Goal: Task Accomplishment & Management: Use online tool/utility

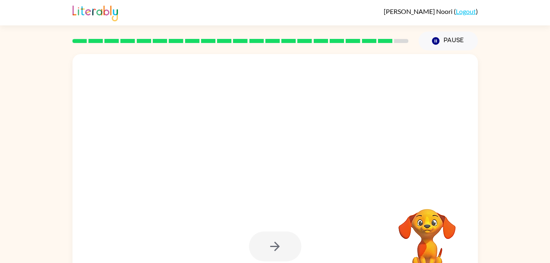
click at [49, 227] on div "Your browser must support playing .mp4 files to use Literably. Please try using…" at bounding box center [275, 169] width 550 height 238
click at [55, 228] on div "Your browser must support playing .mp4 files to use Literably. Please try using…" at bounding box center [275, 169] width 550 height 238
click at [16, 204] on div "Your browser must support playing .mp4 files to use Literably. Please try using…" at bounding box center [275, 169] width 550 height 238
click at [52, 224] on div "Your browser must support playing .mp4 files to use Literably. Please try using…" at bounding box center [275, 169] width 550 height 238
click at [47, 254] on div "Your browser must support playing .mp4 files to use Literably. Please try using…" at bounding box center [275, 169] width 550 height 238
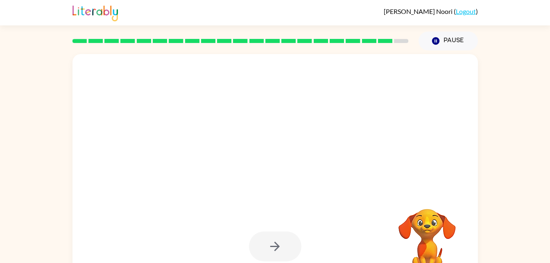
click at [49, 251] on div "Your browser must support playing .mp4 files to use Literably. Please try using…" at bounding box center [275, 169] width 550 height 238
click at [51, 235] on div "Your browser must support playing .mp4 files to use Literably. Please try using…" at bounding box center [275, 169] width 550 height 238
click at [273, 257] on div at bounding box center [275, 247] width 52 height 30
click at [273, 253] on div at bounding box center [275, 247] width 52 height 30
click at [268, 249] on div at bounding box center [275, 247] width 52 height 30
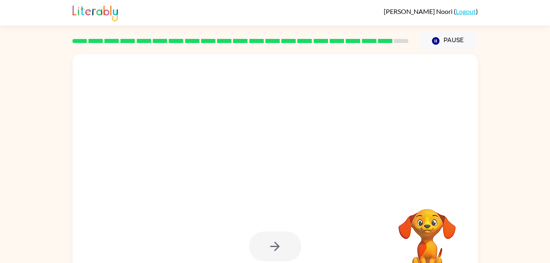
click at [253, 237] on div at bounding box center [275, 247] width 52 height 30
click at [252, 235] on div at bounding box center [275, 247] width 52 height 30
click at [252, 240] on div at bounding box center [275, 247] width 52 height 30
click at [35, 237] on div "Your browser must support playing .mp4 files to use Literably. Please try using…" at bounding box center [275, 169] width 550 height 238
click at [526, 235] on div "Your browser must support playing .mp4 files to use Literably. Please try using…" at bounding box center [275, 169] width 550 height 238
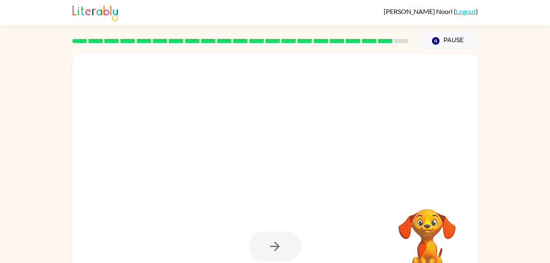
click at [524, 246] on div "Your browser must support playing .mp4 files to use Literably. Please try using…" at bounding box center [275, 169] width 550 height 238
click at [517, 249] on div "Your browser must support playing .mp4 files to use Literably. Please try using…" at bounding box center [275, 169] width 550 height 238
click at [519, 232] on div "Your browser must support playing .mp4 files to use Literably. Please try using…" at bounding box center [275, 169] width 550 height 238
click at [364, 226] on div at bounding box center [275, 246] width 389 height 67
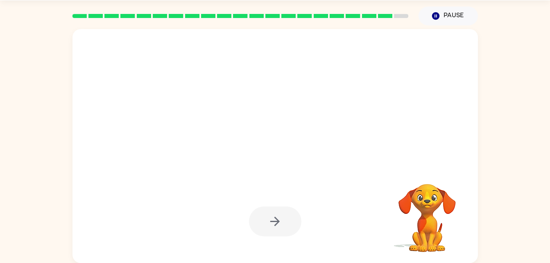
click at [424, 241] on video "Your browser must support playing .mp4 files to use Literably. Please try using…" at bounding box center [428, 212] width 82 height 82
click at [421, 237] on video "Your browser must support playing .mp4 files to use Literably. Please try using…" at bounding box center [428, 212] width 82 height 82
click at [407, 217] on video "Your browser must support playing .mp4 files to use Literably. Please try using…" at bounding box center [428, 212] width 82 height 82
click at [532, 221] on div "Your browser must support playing .mp4 files to use Literably. Please try using…" at bounding box center [275, 144] width 550 height 238
click at [533, 223] on div "Your browser must support playing .mp4 files to use Literably. Please try using…" at bounding box center [275, 144] width 550 height 238
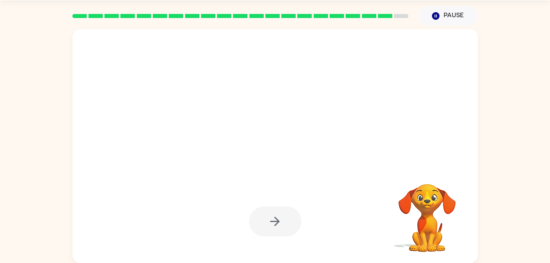
click at [238, 171] on div at bounding box center [276, 146] width 406 height 234
click at [411, 202] on video "Your browser must support playing .mp4 files to use Literably. Please try using…" at bounding box center [428, 212] width 82 height 82
click at [85, 235] on div at bounding box center [275, 221] width 389 height 67
click at [283, 262] on div at bounding box center [276, 146] width 406 height 234
click at [273, 208] on div at bounding box center [275, 222] width 52 height 30
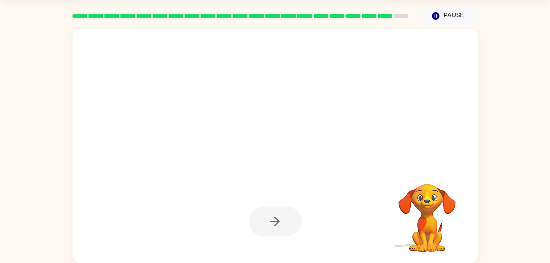
click at [264, 217] on div at bounding box center [275, 222] width 52 height 30
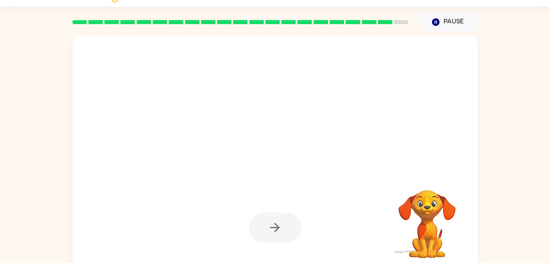
click at [272, 218] on div at bounding box center [275, 228] width 52 height 30
click at [328, 187] on div at bounding box center [276, 152] width 406 height 234
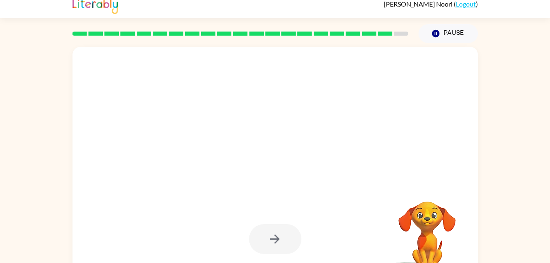
click at [295, 202] on div at bounding box center [276, 164] width 406 height 234
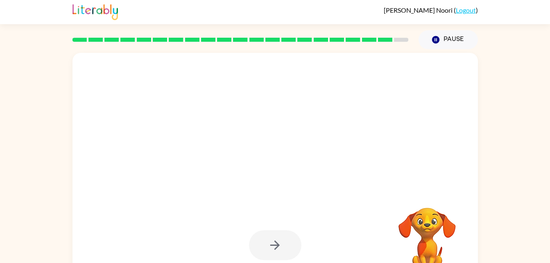
scroll to position [0, 0]
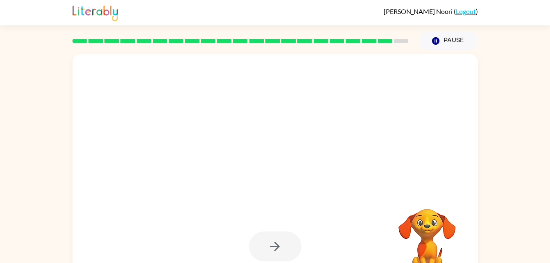
click at [284, 237] on div at bounding box center [275, 247] width 52 height 30
click at [272, 239] on div at bounding box center [275, 247] width 52 height 30
click at [444, 249] on video "Your browser must support playing .mp4 files to use Literably. Please try using…" at bounding box center [428, 237] width 82 height 82
click at [444, 213] on video "Your browser must support playing .mp4 files to use Literably. Please try using…" at bounding box center [428, 237] width 82 height 82
click at [434, 235] on video "Your browser must support playing .mp4 files to use Literably. Please try using…" at bounding box center [428, 237] width 82 height 82
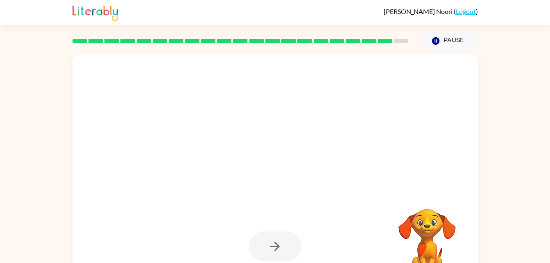
click at [433, 121] on div at bounding box center [275, 104] width 389 height 67
click at [428, 114] on div at bounding box center [275, 104] width 389 height 67
click at [343, 142] on div at bounding box center [256, 157] width 350 height 30
click at [329, 138] on div at bounding box center [276, 171] width 406 height 234
click at [337, 111] on div at bounding box center [275, 104] width 389 height 67
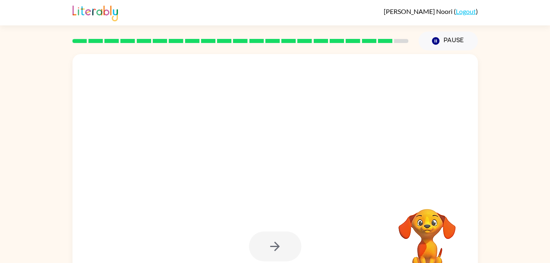
click at [353, 93] on div at bounding box center [275, 104] width 389 height 67
click at [329, 112] on div at bounding box center [275, 104] width 389 height 67
click at [331, 105] on div at bounding box center [275, 104] width 389 height 67
click at [427, 50] on button "Pause Pause" at bounding box center [448, 41] width 59 height 19
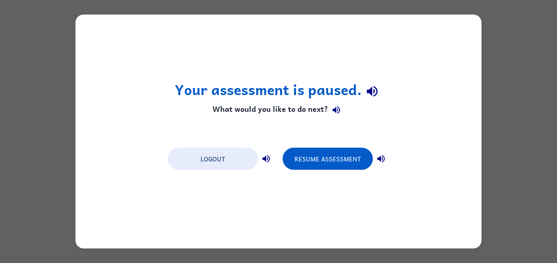
click at [480, 80] on div "Your assessment is paused. What would you like to do next? Logout Resume Assess…" at bounding box center [278, 132] width 406 height 234
click at [532, 46] on div "Your assessment is paused. What would you like to do next? Logout Resume Assess…" at bounding box center [278, 131] width 557 height 263
click at [514, 57] on div "Your assessment is paused. What would you like to do next? Logout Resume Assess…" at bounding box center [278, 131] width 557 height 263
click at [519, 47] on div "Your assessment is paused. What would you like to do next? Logout Resume Assess…" at bounding box center [278, 131] width 557 height 263
click at [0, 0] on html "Your assessment is paused. What would you like to do next? Logout Resume Assess…" at bounding box center [278, 0] width 557 height 0
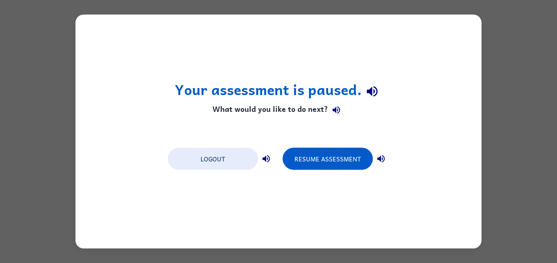
click at [46, 132] on div "Your assessment is paused. What would you like to do next? Logout Resume Assess…" at bounding box center [278, 131] width 557 height 263
click at [44, 132] on div "Your assessment is paused. What would you like to do next? Logout Resume Assess…" at bounding box center [278, 131] width 557 height 263
click at [516, 17] on div "Your assessment is paused. What would you like to do next? Logout Resume Assess…" at bounding box center [278, 131] width 557 height 263
click at [503, 23] on div "Your assessment is paused. What would you like to do next? Logout Resume Assess…" at bounding box center [278, 131] width 557 height 263
click at [512, 18] on div "Your assessment is paused. What would you like to do next? Logout Resume Assess…" at bounding box center [278, 131] width 557 height 263
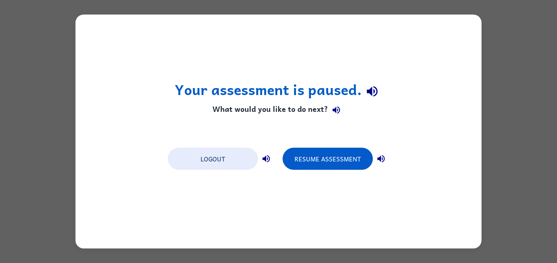
click at [516, 32] on div "Your assessment is paused. What would you like to do next? Logout Resume Assess…" at bounding box center [278, 131] width 557 height 263
click at [335, 159] on button "Resume Assessment" at bounding box center [327, 159] width 90 height 22
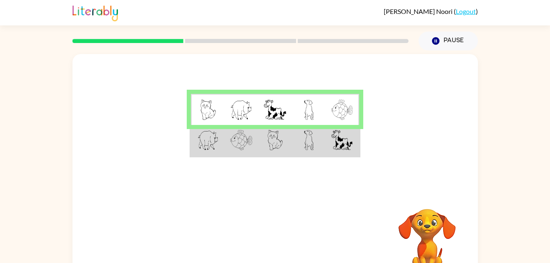
click at [209, 109] on img at bounding box center [208, 110] width 16 height 20
click at [202, 112] on img at bounding box center [208, 110] width 16 height 20
click at [201, 113] on img at bounding box center [208, 110] width 16 height 20
click at [207, 131] on img at bounding box center [208, 140] width 21 height 20
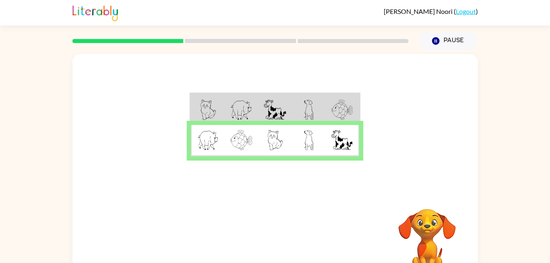
click at [204, 112] on img at bounding box center [208, 110] width 16 height 20
click at [206, 115] on img at bounding box center [208, 110] width 16 height 20
click at [198, 108] on td at bounding box center [208, 110] width 34 height 32
click at [272, 245] on icon "button" at bounding box center [275, 242] width 14 height 14
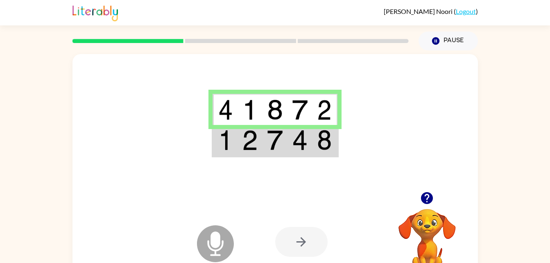
click at [222, 243] on icon at bounding box center [215, 243] width 37 height 37
click at [309, 251] on div at bounding box center [301, 242] width 52 height 30
click at [302, 245] on div at bounding box center [301, 242] width 52 height 30
click at [296, 248] on div at bounding box center [301, 242] width 52 height 30
click at [296, 247] on div at bounding box center [301, 242] width 52 height 30
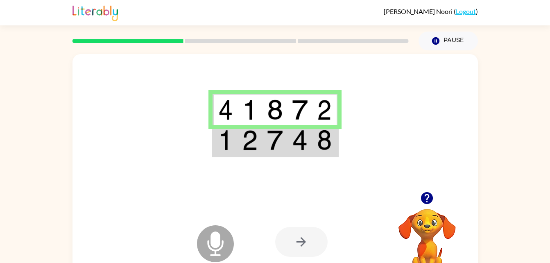
click at [300, 259] on icon "Microphone The Microphone is here when it is your turn to talk" at bounding box center [256, 253] width 123 height 61
click at [207, 234] on icon at bounding box center [215, 243] width 37 height 37
click at [293, 244] on div at bounding box center [301, 242] width 52 height 30
click at [291, 259] on icon "Microphone The Microphone is here when it is your turn to talk" at bounding box center [256, 253] width 123 height 61
click at [544, 123] on div "Microphone The Microphone is here when it is your turn to talk Your browser mus…" at bounding box center [275, 169] width 550 height 238
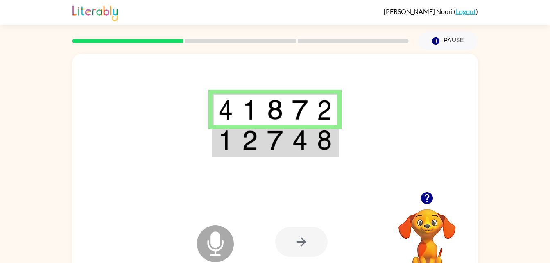
click at [546, 119] on div "Microphone The Microphone is here when it is your turn to talk Your browser mus…" at bounding box center [275, 169] width 550 height 238
